Goal: Task Accomplishment & Management: Manage account settings

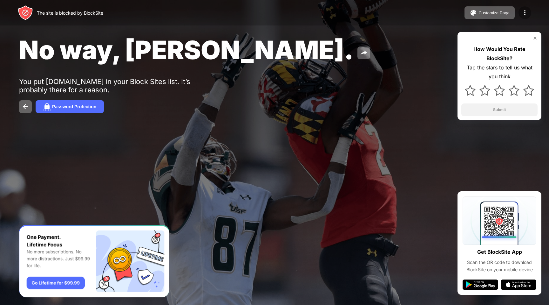
click at [525, 10] on img at bounding box center [525, 13] width 8 height 8
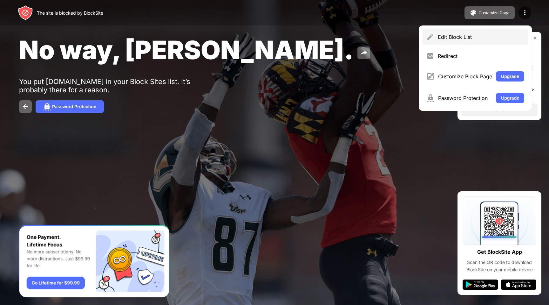
click at [486, 42] on div "Edit Block List" at bounding box center [476, 36] width 106 height 15
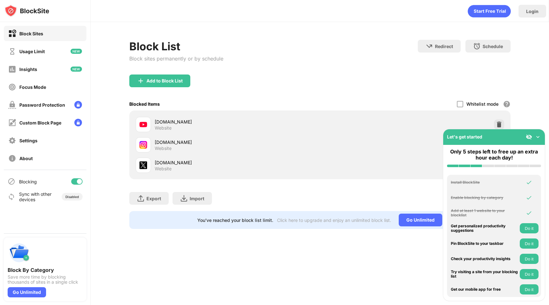
click at [528, 138] on img at bounding box center [529, 137] width 6 height 6
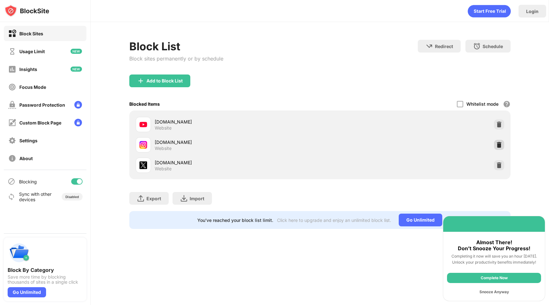
click at [497, 142] on img at bounding box center [499, 144] width 6 height 6
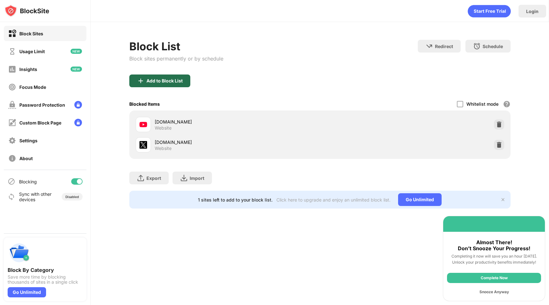
click at [181, 84] on div "Add to Block List" at bounding box center [159, 80] width 61 height 13
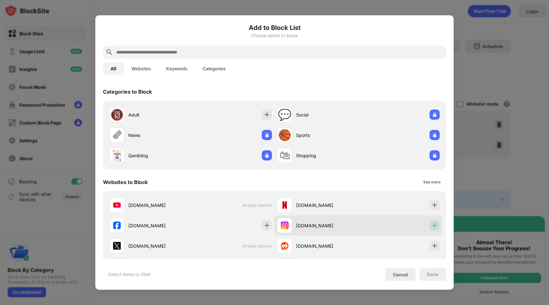
click at [438, 226] on img at bounding box center [435, 225] width 6 height 6
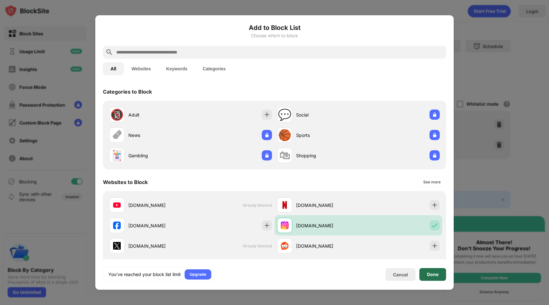
click at [431, 272] on div "Done" at bounding box center [432, 274] width 11 height 5
